Goal: Task Accomplishment & Management: Manage account settings

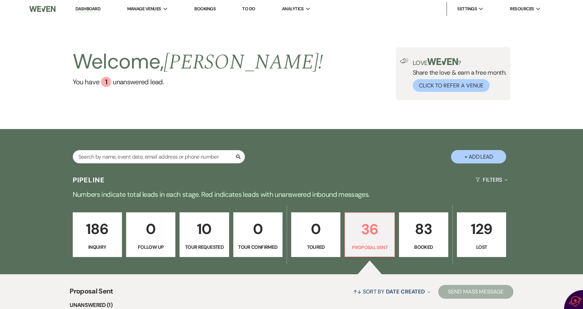
select select "6"
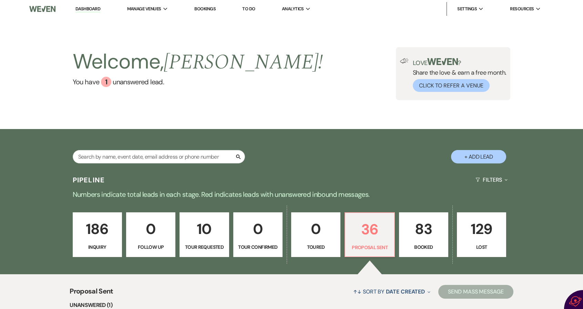
select select "6"
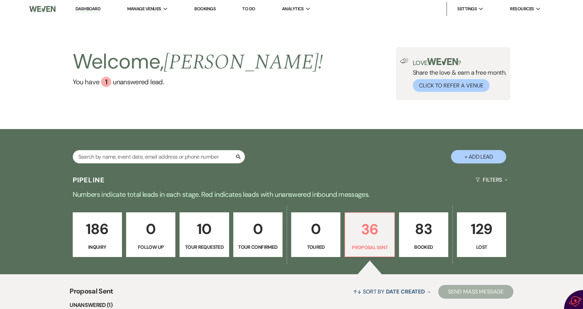
select select "6"
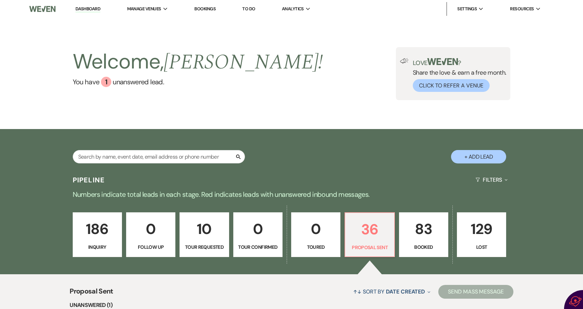
select select "6"
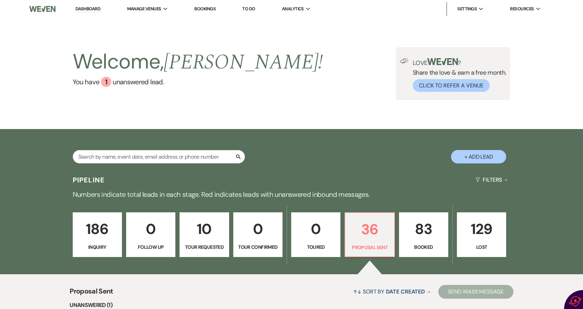
select select "6"
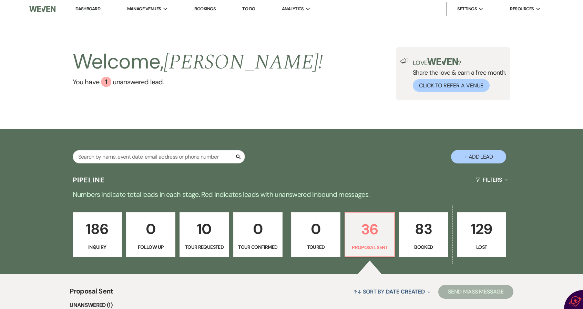
select select "6"
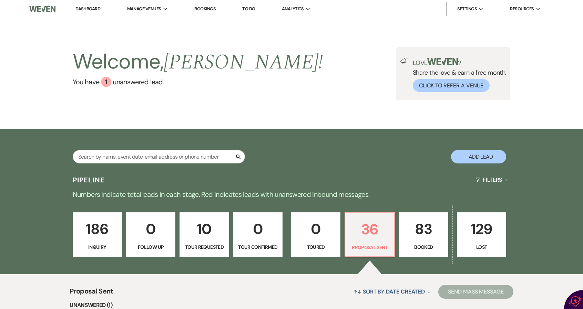
select select "6"
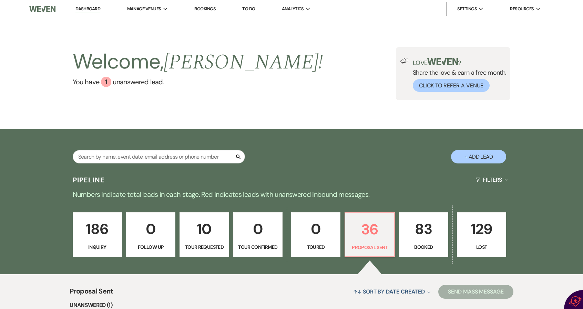
select select "6"
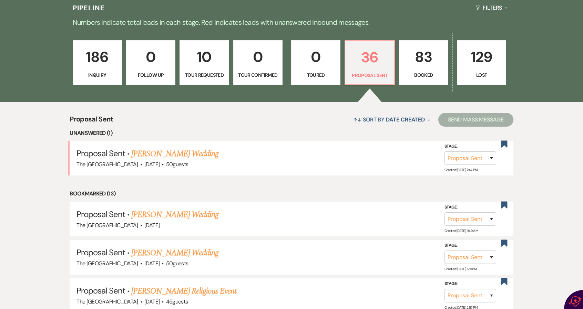
scroll to position [69, 0]
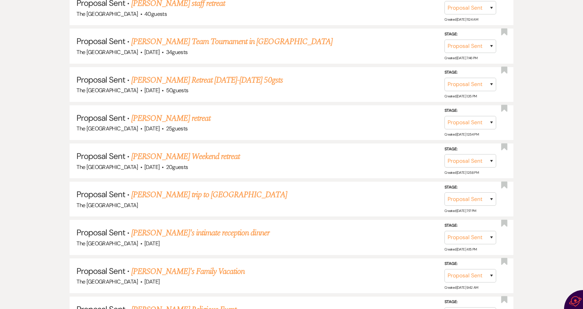
scroll to position [999, 0]
